Goal: Task Accomplishment & Management: Complete application form

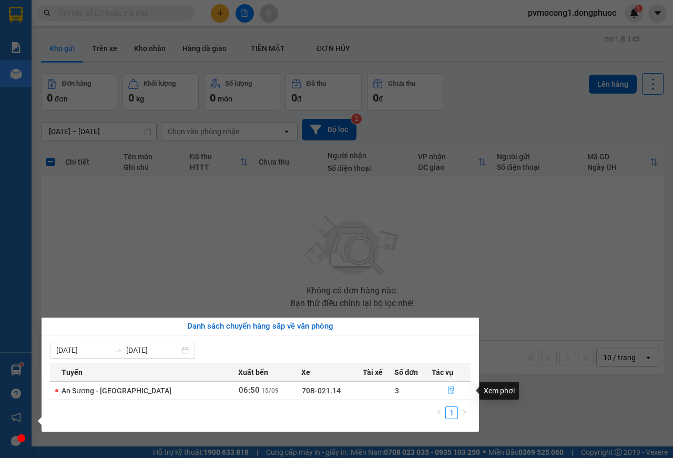
click at [449, 392] on icon "file-done" at bounding box center [451, 390] width 6 height 7
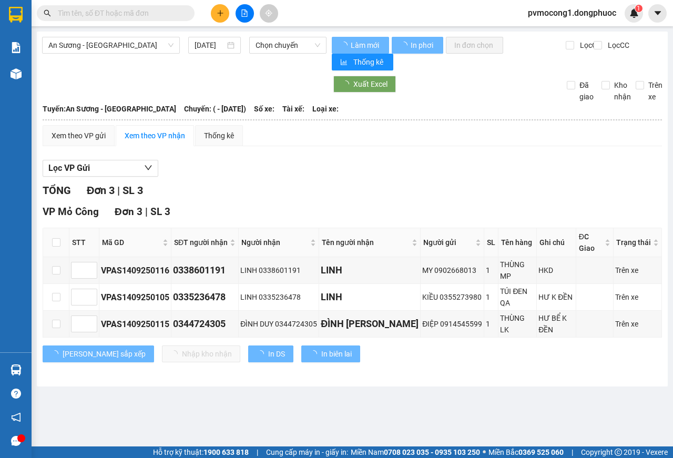
type input "[DATE]"
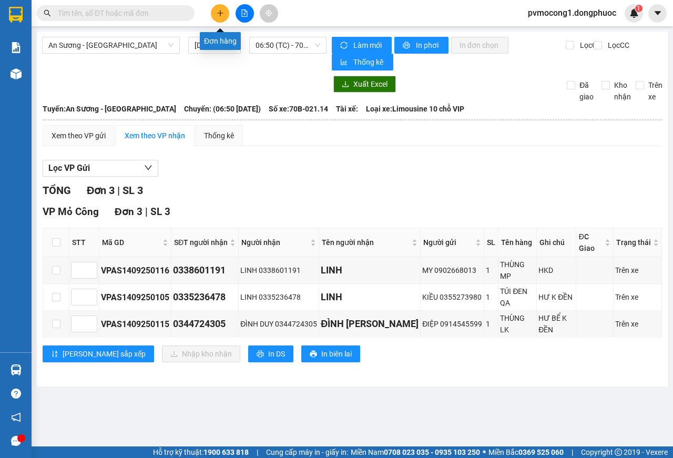
click at [221, 16] on icon "plus" at bounding box center [220, 12] width 7 height 7
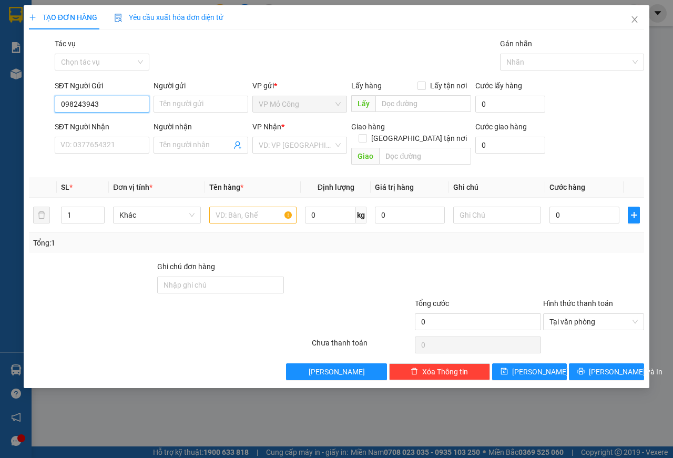
type input "0982439431"
click at [81, 125] on div "0982439431 - THÚY" at bounding box center [102, 125] width 82 height 12
type input "THÚY"
type input "0977747943"
type input "CHÂU"
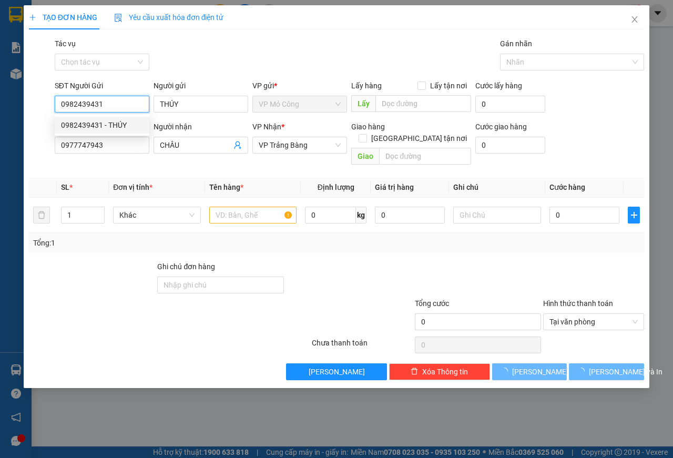
type input "25.000"
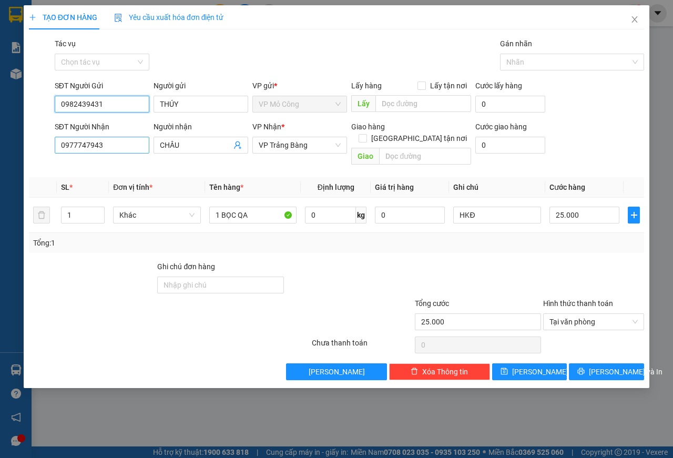
type input "0982439431"
drag, startPoint x: 102, startPoint y: 146, endPoint x: 0, endPoint y: 135, distance: 102.2
click at [2, 136] on div "TẠO ĐƠN HÀNG Yêu cầu xuất hóa đơn điện tử Transit Pickup Surcharge Ids Transit …" at bounding box center [336, 229] width 673 height 458
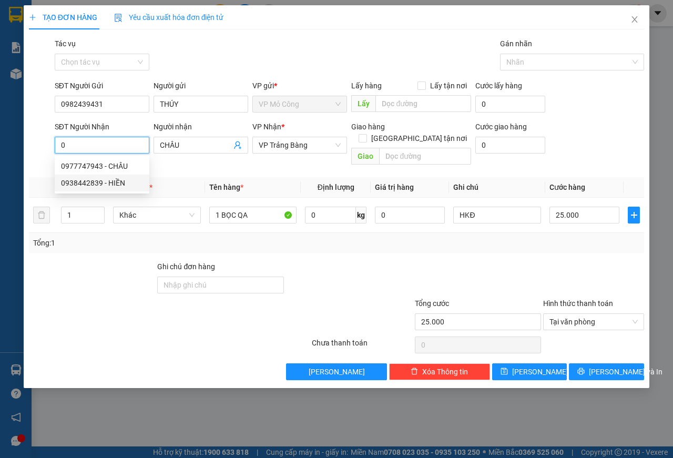
click at [80, 183] on div "0938442839 - HIỀN" at bounding box center [102, 183] width 82 height 12
type input "0938442839"
type input "HIỀN"
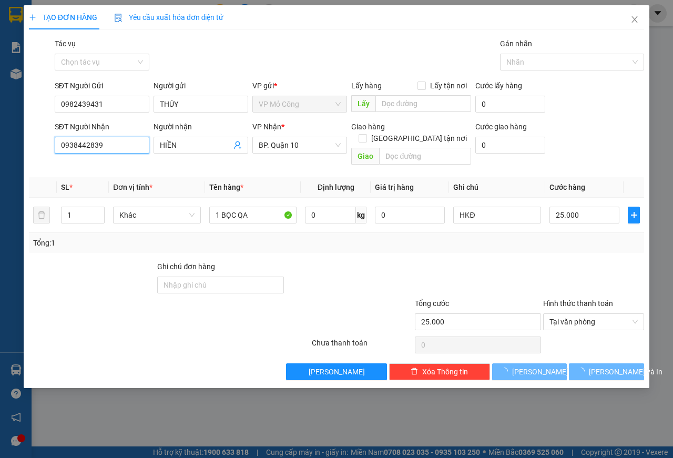
type input "60.000"
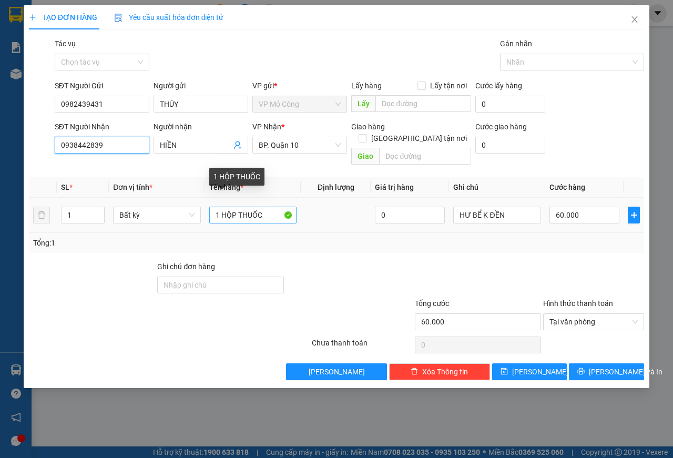
type input "0938442839"
click at [222, 207] on input "1 HỘP THUỐC" at bounding box center [253, 215] width 88 height 17
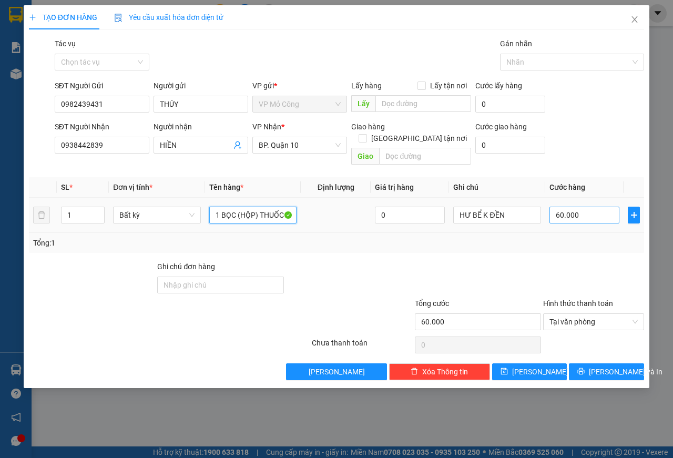
type input "1 BỌC (HỘP) THUỐC"
click at [588, 207] on input "60.000" at bounding box center [585, 215] width 70 height 17
type input "5"
type input "50"
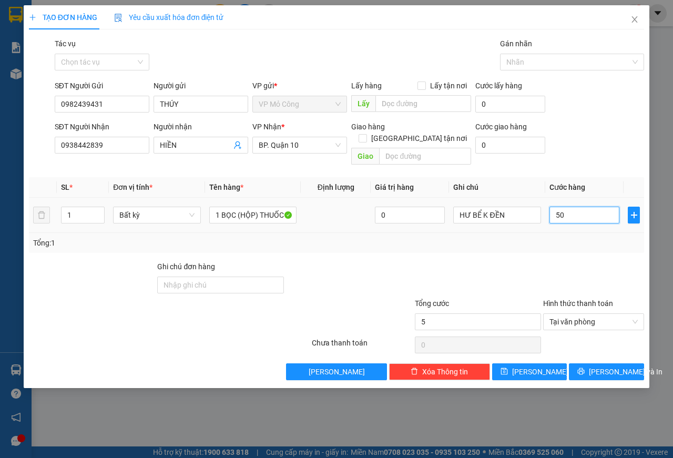
type input "50"
type input "500"
type input "5.000"
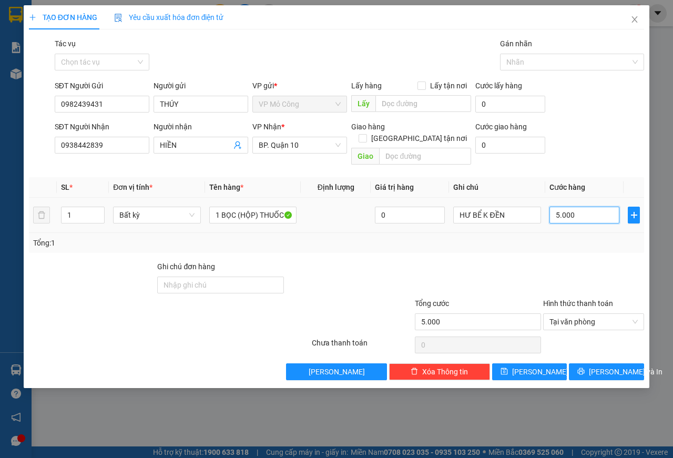
type input "50.000"
click at [604, 366] on span "[PERSON_NAME] và In" at bounding box center [626, 372] width 74 height 12
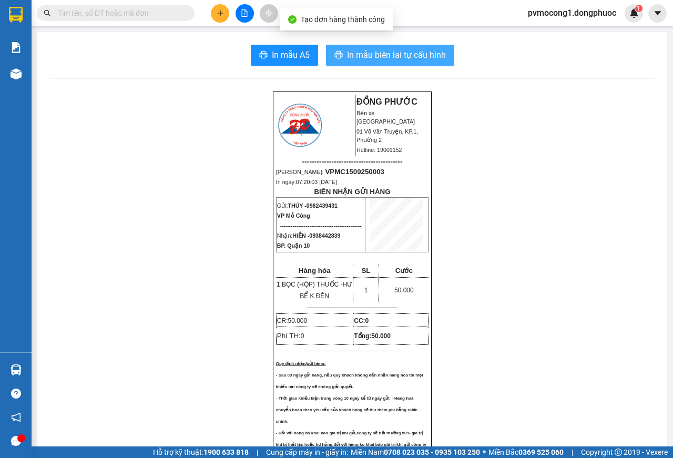
click at [374, 56] on span "In mẫu biên lai tự cấu hình" at bounding box center [396, 54] width 99 height 13
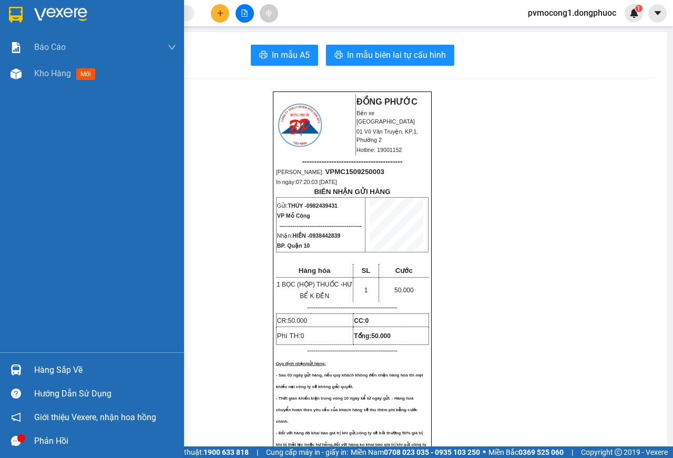
click at [19, 17] on img at bounding box center [16, 15] width 14 height 16
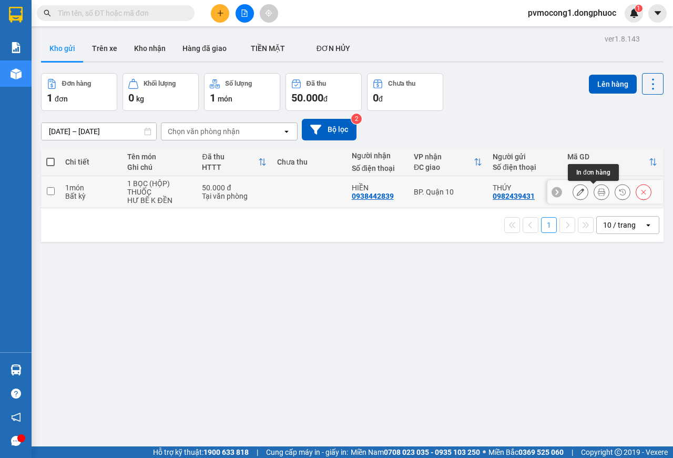
click at [598, 195] on icon at bounding box center [601, 191] width 7 height 7
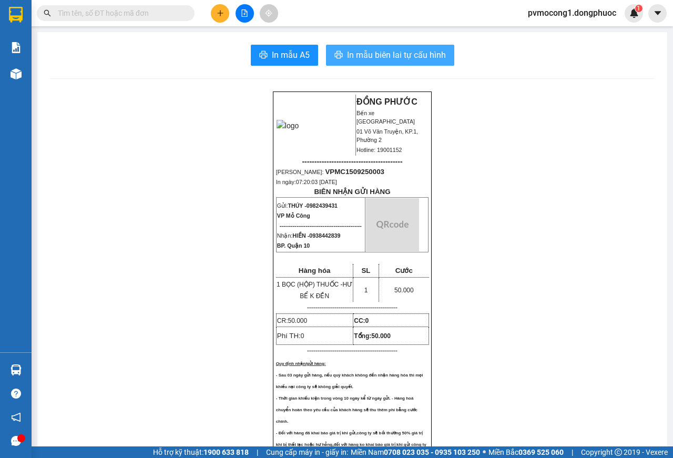
click at [377, 60] on span "In mẫu biên lai tự cấu hình" at bounding box center [396, 54] width 99 height 13
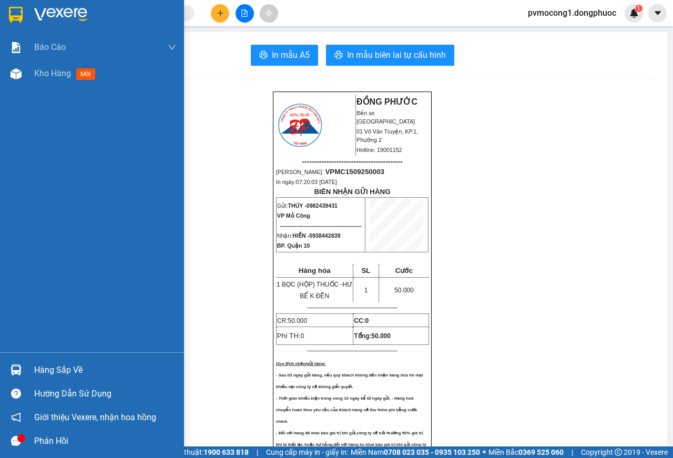
click at [13, 11] on img at bounding box center [16, 15] width 14 height 16
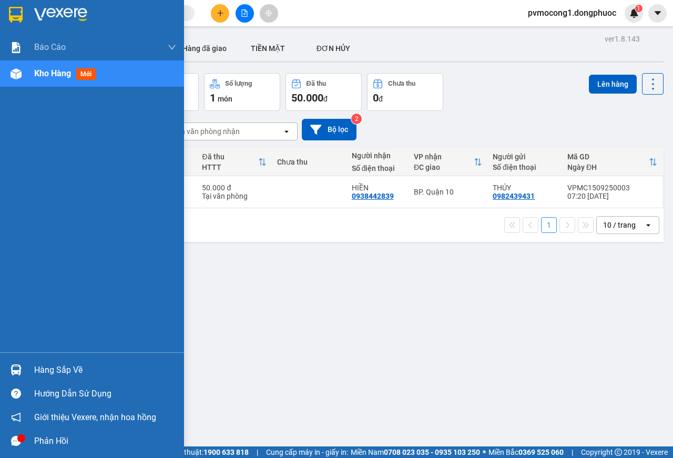
click at [46, 369] on div "Hàng sắp về" at bounding box center [105, 370] width 142 height 16
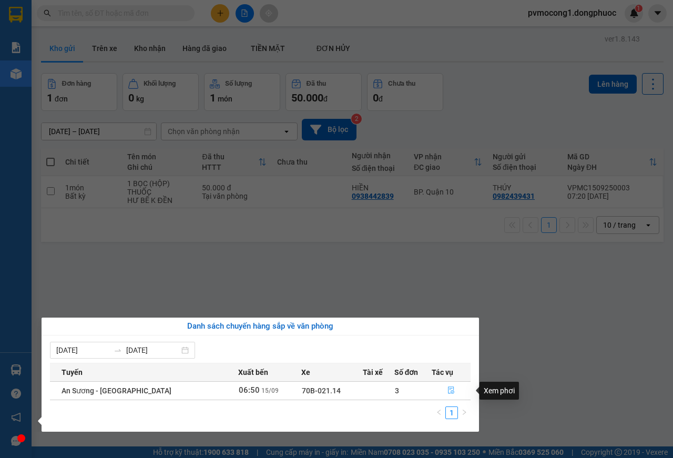
click at [448, 389] on icon "file-done" at bounding box center [451, 390] width 6 height 7
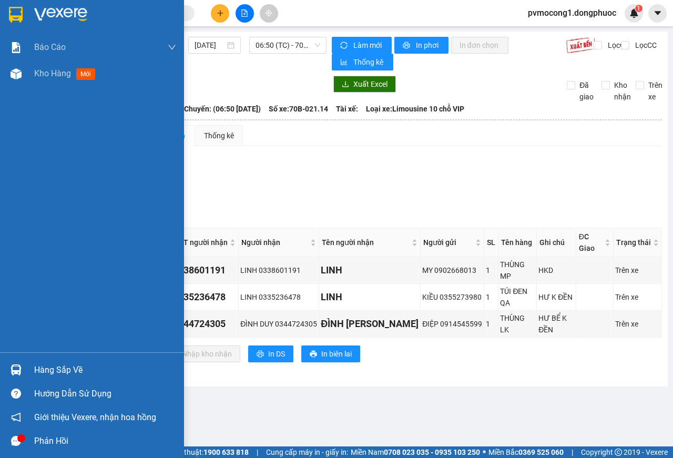
click at [44, 373] on div "Hàng sắp về" at bounding box center [105, 370] width 142 height 16
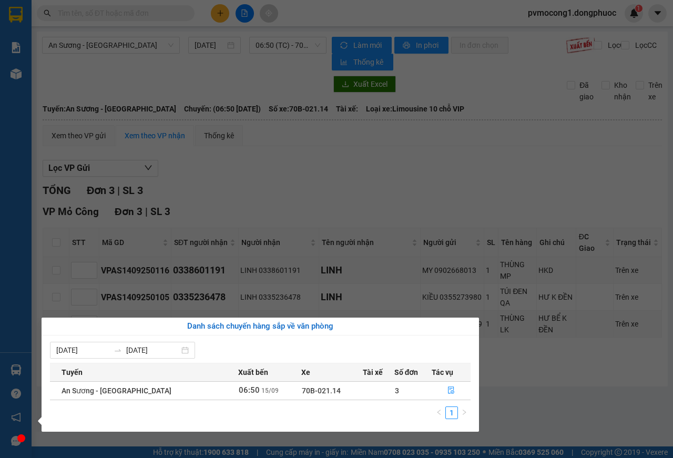
click at [550, 376] on section "Kết quả tìm kiếm ( 0 ) Bộ lọc No Data pvmocong1.dongphuoc 1 Báo cáo Mẫu 1: Báo …" at bounding box center [336, 229] width 673 height 458
